Goal: Obtain resource: Obtain resource

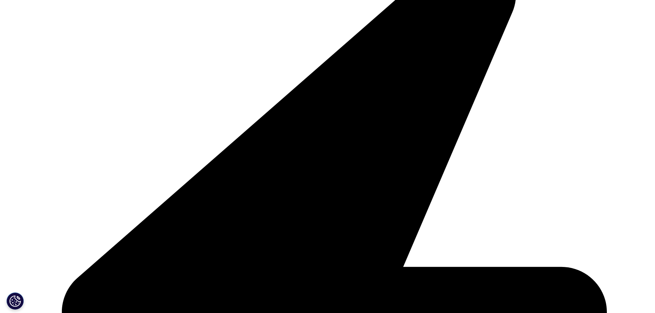
scroll to position [241, 0]
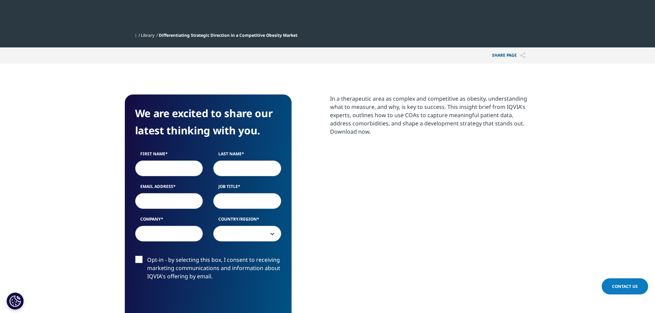
scroll to position [309, 0]
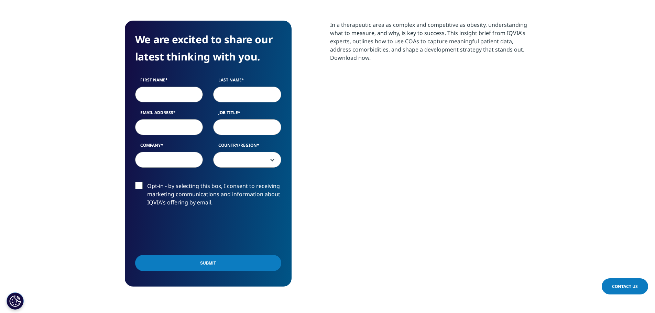
click at [161, 93] on input "First Name" at bounding box center [169, 95] width 68 height 16
type input "[PERSON_NAME]"
click at [235, 97] on input "Last Name" at bounding box center [247, 95] width 68 height 16
type input "[PERSON_NAME]"
click at [240, 126] on input "Job Title" at bounding box center [247, 127] width 68 height 16
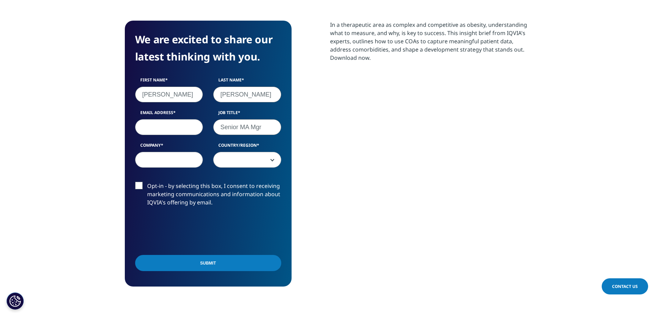
click at [166, 129] on input "Email Address" at bounding box center [169, 127] width 68 height 16
click at [272, 124] on input "Senior MA Mgr" at bounding box center [247, 127] width 68 height 16
type input "Senior MA Manager"
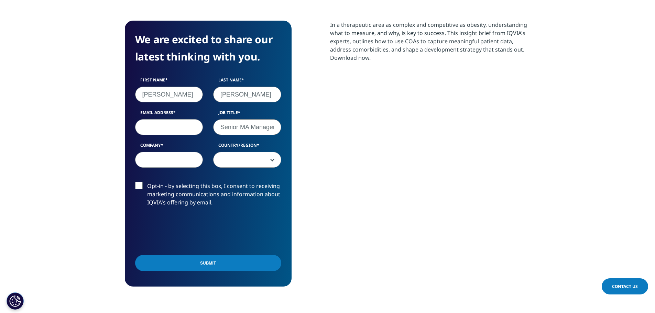
click at [170, 126] on input "Email Address" at bounding box center [169, 127] width 68 height 16
type input "[PERSON_NAME][EMAIL_ADDRESS][PERSON_NAME][PERSON_NAME][DOMAIN_NAME]"
click at [179, 160] on input "Company" at bounding box center [169, 160] width 68 height 16
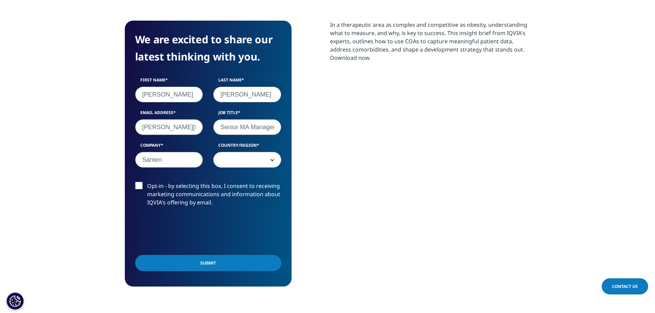
type input "Santen"
click at [259, 159] on span at bounding box center [246, 160] width 67 height 16
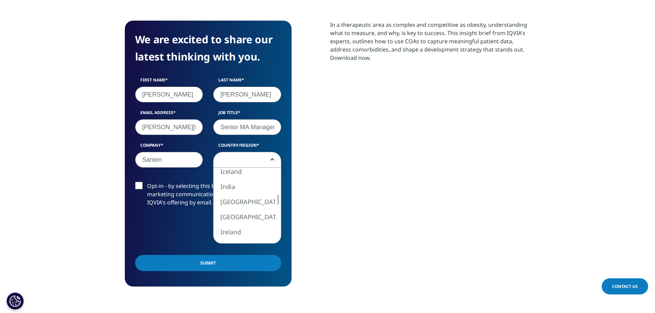
select select "[GEOGRAPHIC_DATA] SAR [GEOGRAPHIC_DATA]"
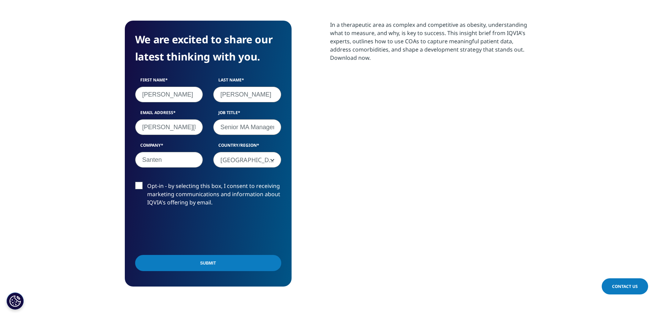
click at [207, 261] on input "Submit" at bounding box center [208, 263] width 146 height 16
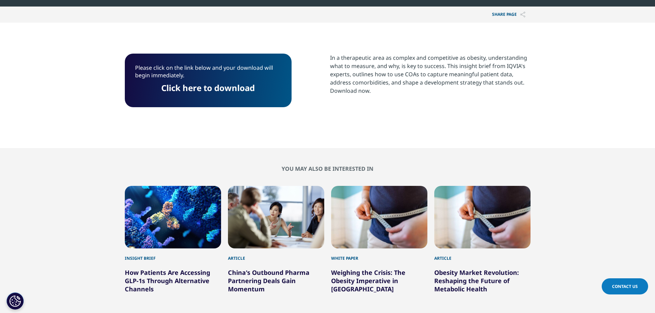
scroll to position [168, 0]
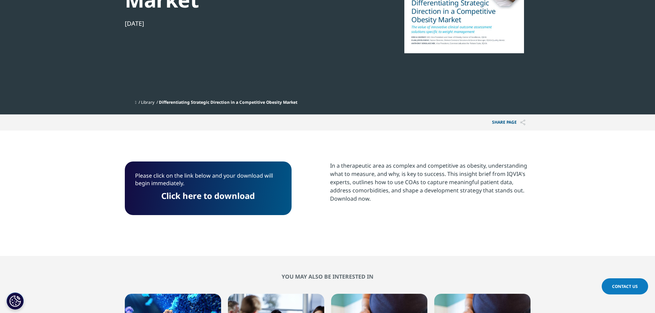
click at [222, 199] on link "Click here to download" at bounding box center [207, 195] width 93 height 11
